Goal: Task Accomplishment & Management: Manage account settings

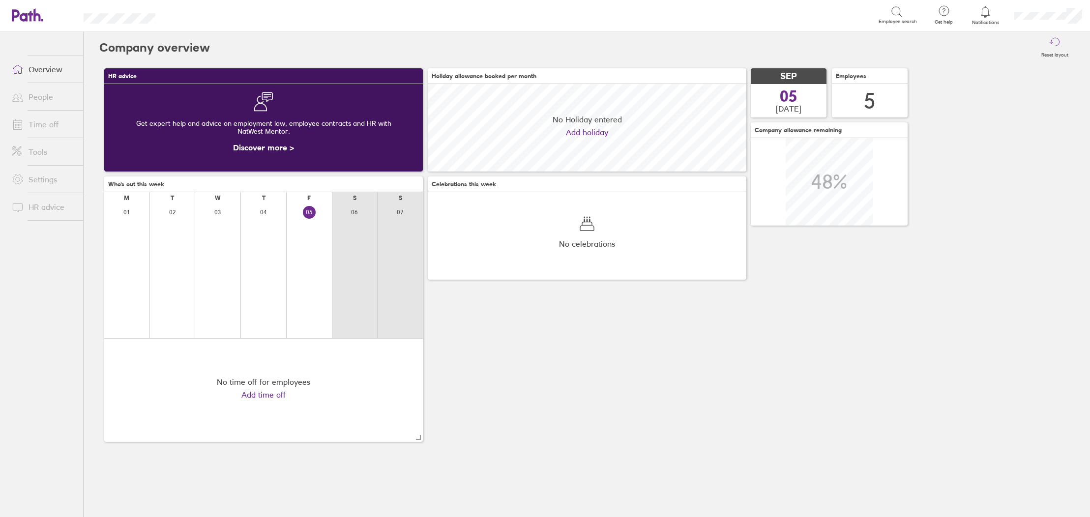
scroll to position [88, 319]
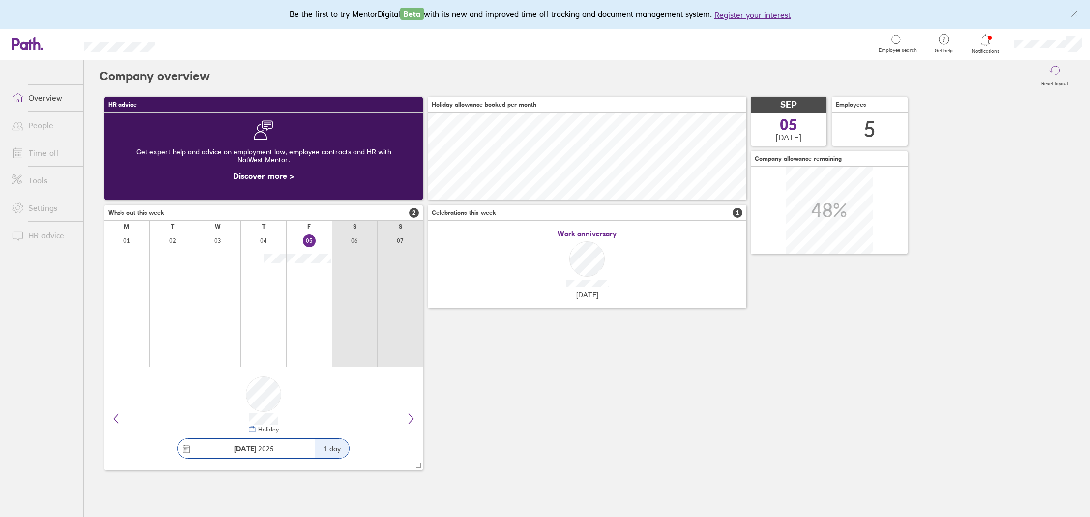
click at [36, 152] on link "Time off" at bounding box center [43, 153] width 79 height 20
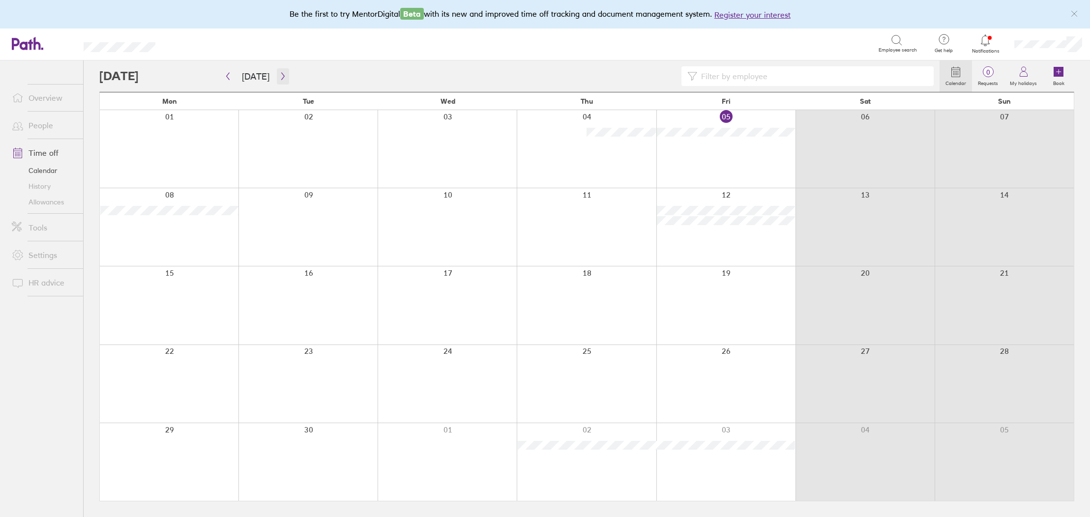
click at [279, 74] on icon "button" at bounding box center [282, 76] width 7 height 8
click at [284, 72] on button "button" at bounding box center [283, 76] width 12 height 16
